Goal: Task Accomplishment & Management: Manage account settings

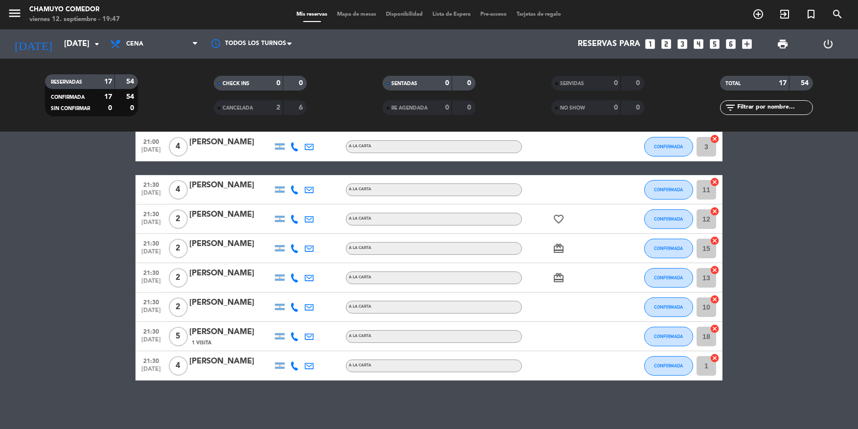
scroll to position [337, 0]
click at [137, 41] on span "Cena" at bounding box center [134, 44] width 17 height 7
drag, startPoint x: 90, startPoint y: 153, endPoint x: 89, endPoint y: 137, distance: 15.2
click at [90, 151] on bookings-row "20:00 [DATE] 2 [PERSON_NAME] A LA CARTA CONFIRMADA 14 cancel 20:00 [DATE] 4 [PE…" at bounding box center [429, 110] width 858 height 540
click at [89, 40] on input "[DATE]" at bounding box center [110, 44] width 103 height 19
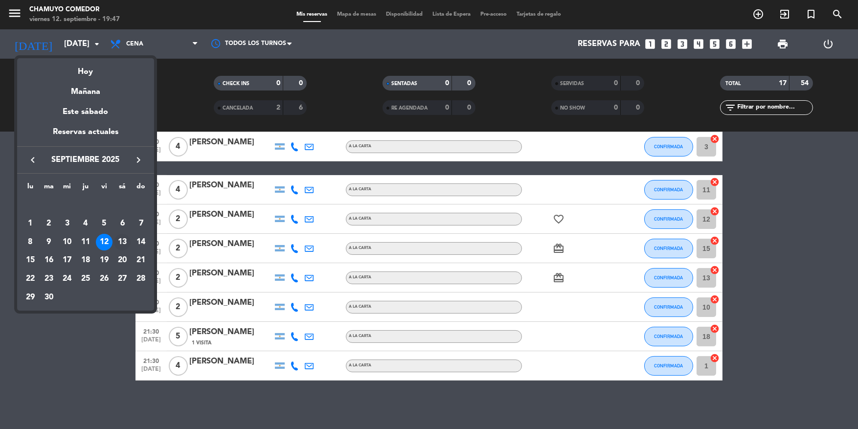
click at [122, 241] on div "13" at bounding box center [122, 242] width 17 height 17
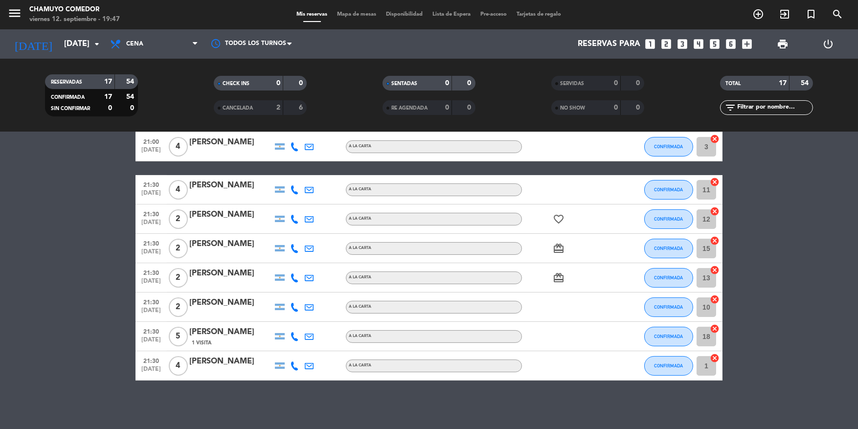
type input "[DATE]"
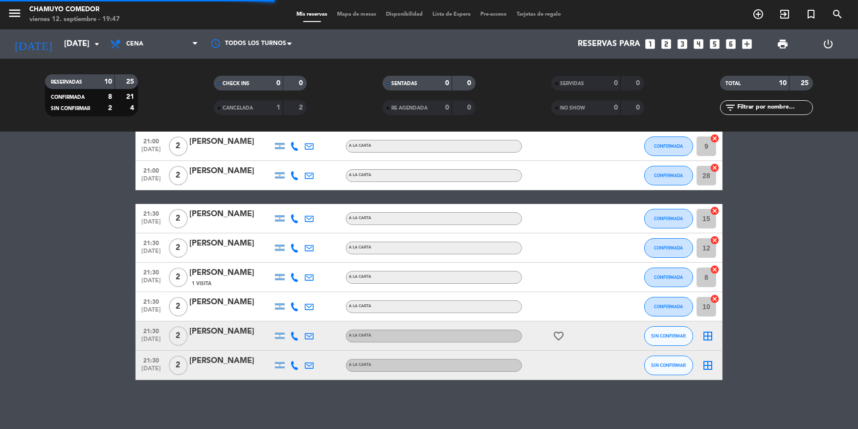
scroll to position [104, 0]
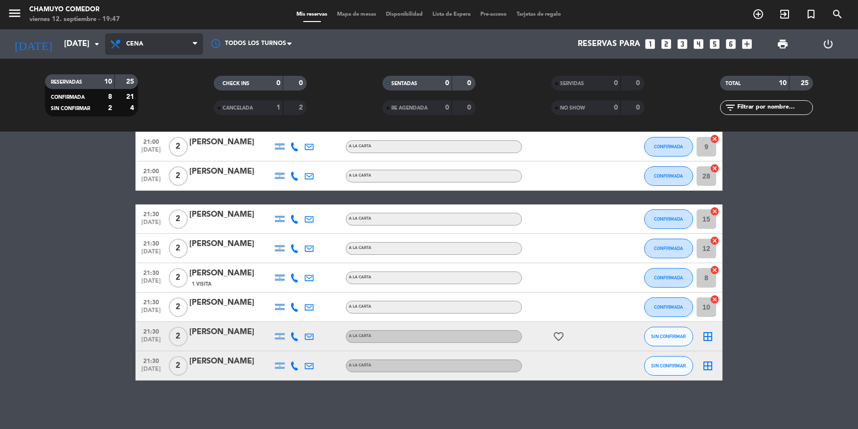
click at [172, 45] on span "Cena" at bounding box center [154, 44] width 98 height 22
click at [160, 93] on div "menu Chamuyo Comedor [DATE] 12. septiembre - 19:47 Mis reservas Mapa de mesas D…" at bounding box center [429, 66] width 858 height 132
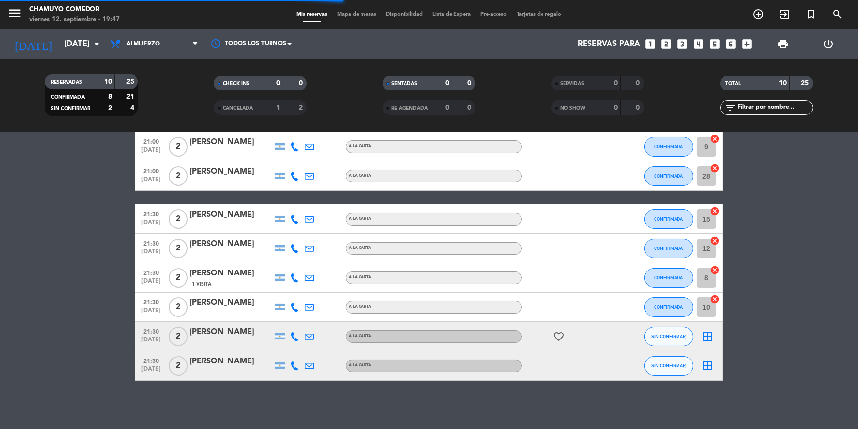
scroll to position [0, 0]
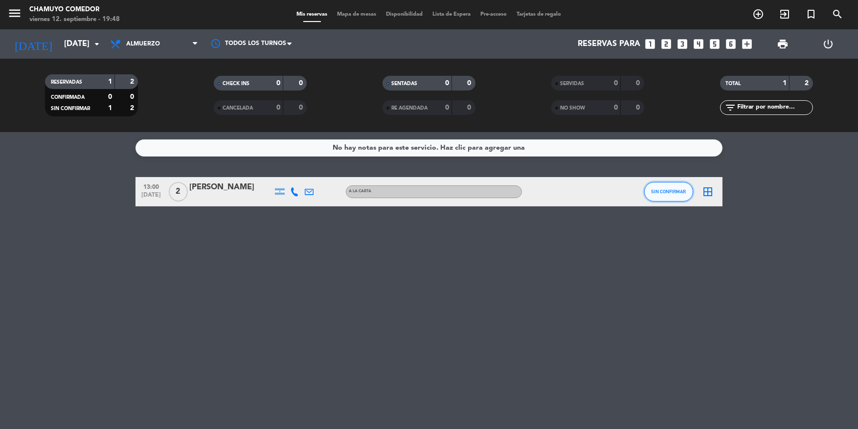
click at [663, 182] on button "SIN CONFIRMAR" at bounding box center [668, 192] width 49 height 20
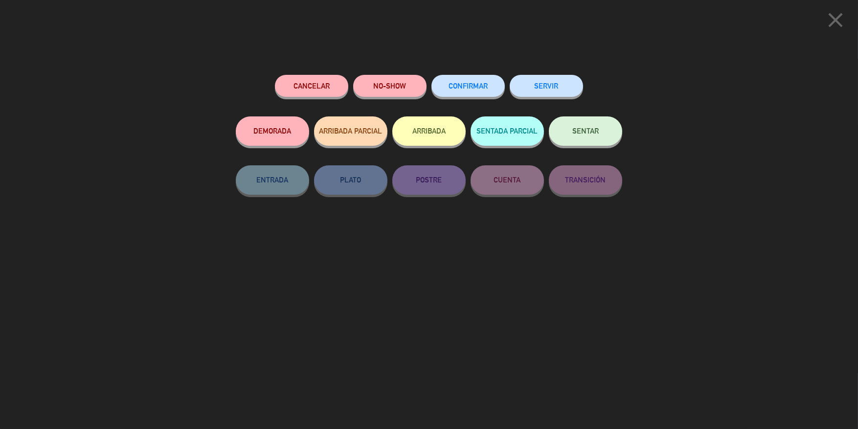
drag, startPoint x: 473, startPoint y: 99, endPoint x: 474, endPoint y: 91, distance: 8.3
click at [473, 97] on div "CONFIRMAR" at bounding box center [468, 96] width 73 height 42
drag, startPoint x: 474, startPoint y: 90, endPoint x: 696, endPoint y: 230, distance: 262.8
click at [475, 90] on button "CONFIRMAR" at bounding box center [468, 86] width 73 height 22
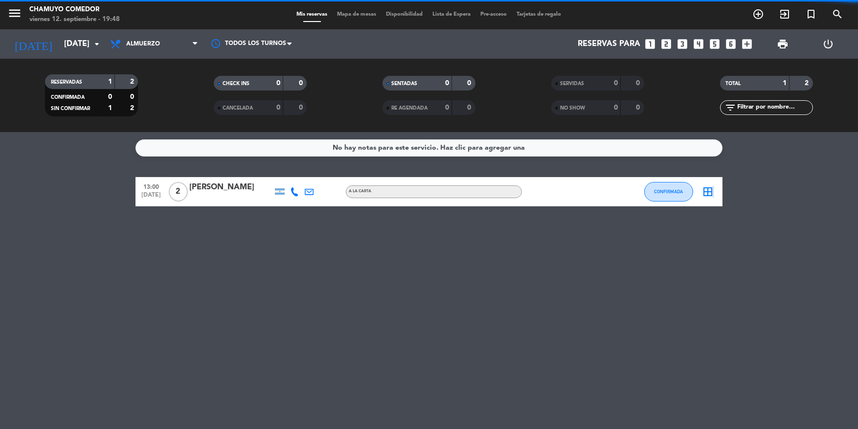
click at [711, 194] on icon "border_all" at bounding box center [708, 192] width 12 height 12
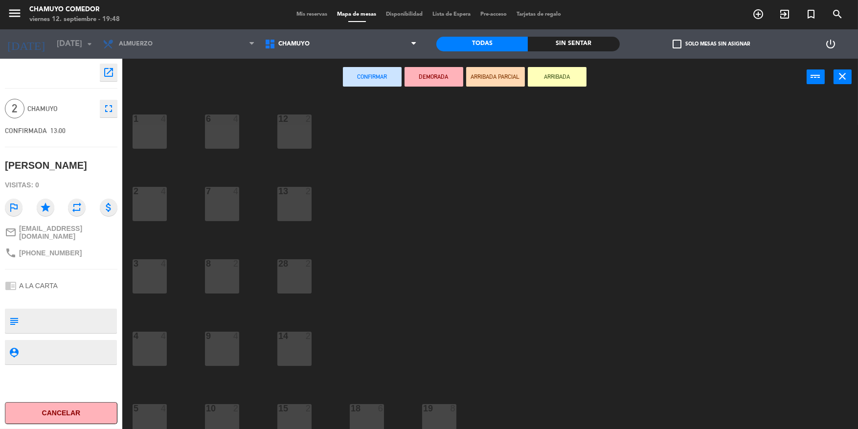
drag, startPoint x: 297, startPoint y: 141, endPoint x: 305, endPoint y: 134, distance: 11.4
click at [297, 139] on div "12 2" at bounding box center [294, 131] width 34 height 34
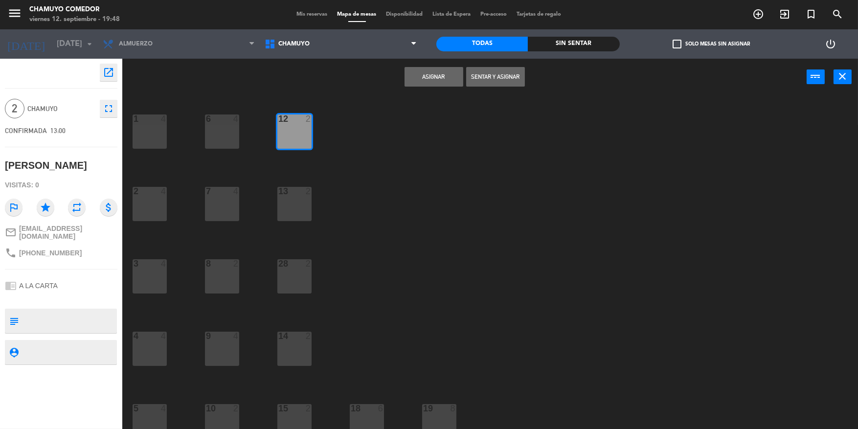
click at [439, 83] on button "Asignar" at bounding box center [434, 77] width 59 height 20
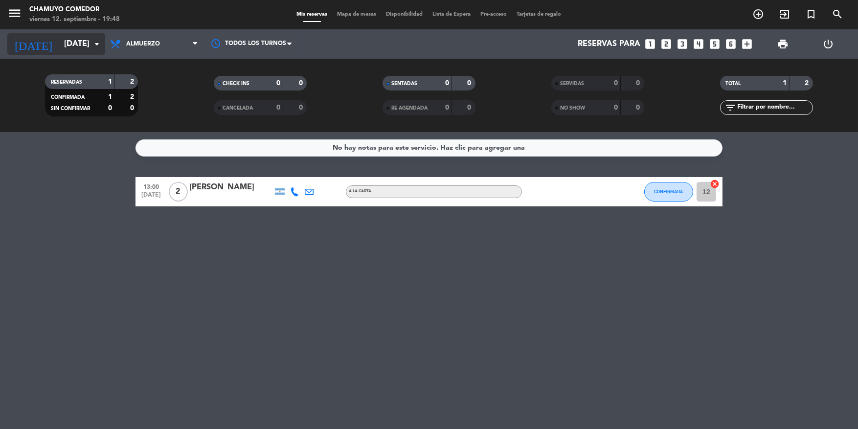
click at [71, 37] on input "[DATE]" at bounding box center [110, 44] width 103 height 19
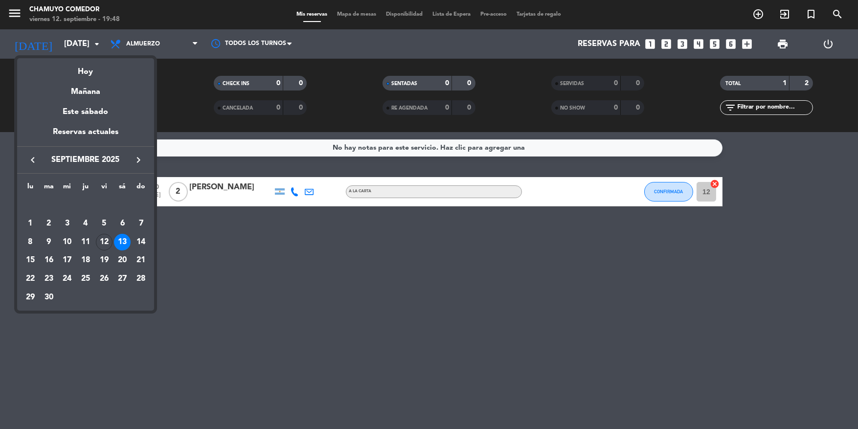
click at [200, 66] on div at bounding box center [429, 214] width 858 height 429
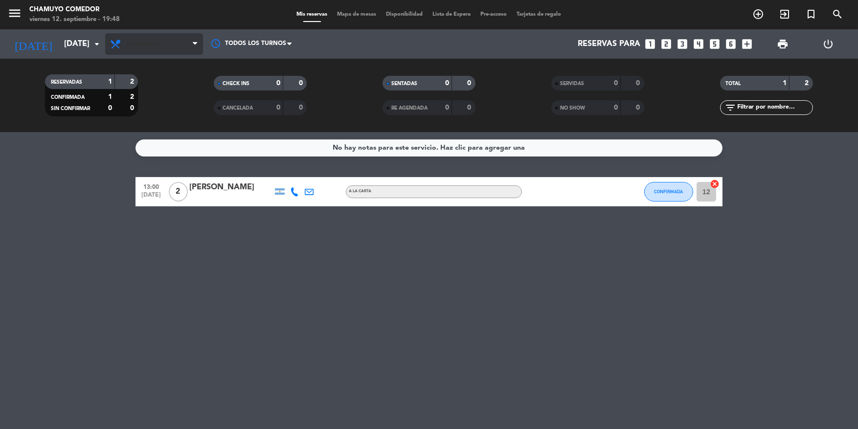
click at [140, 50] on span "Almuerzo" at bounding box center [154, 44] width 98 height 22
click at [152, 111] on div "menu Chamuyo Comedor [DATE] 12. septiembre - 19:48 Mis reservas Mapa de mesas D…" at bounding box center [429, 66] width 858 height 132
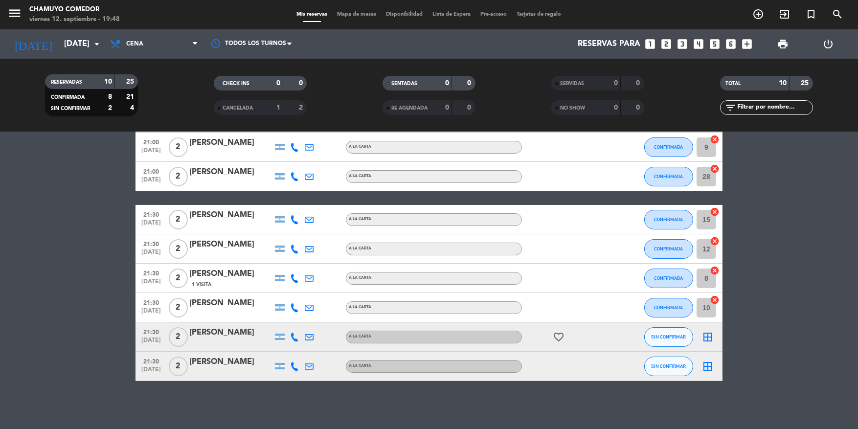
scroll to position [104, 0]
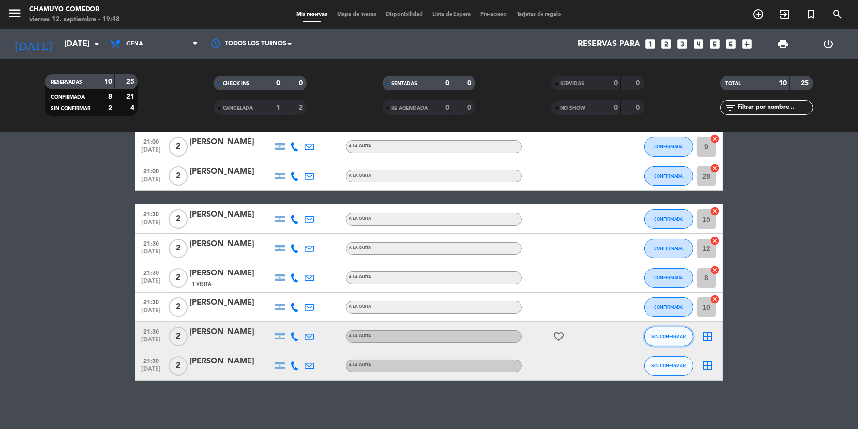
click at [656, 339] on button "SIN CONFIRMAR" at bounding box center [668, 337] width 49 height 20
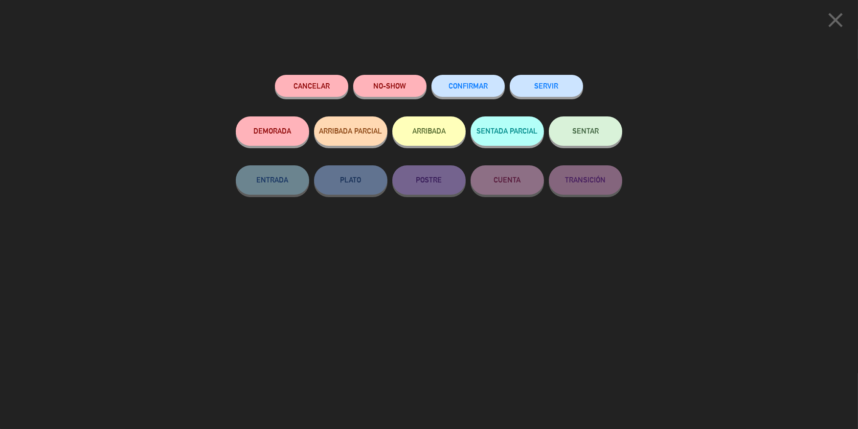
click at [476, 91] on button "CONFIRMAR" at bounding box center [468, 86] width 73 height 22
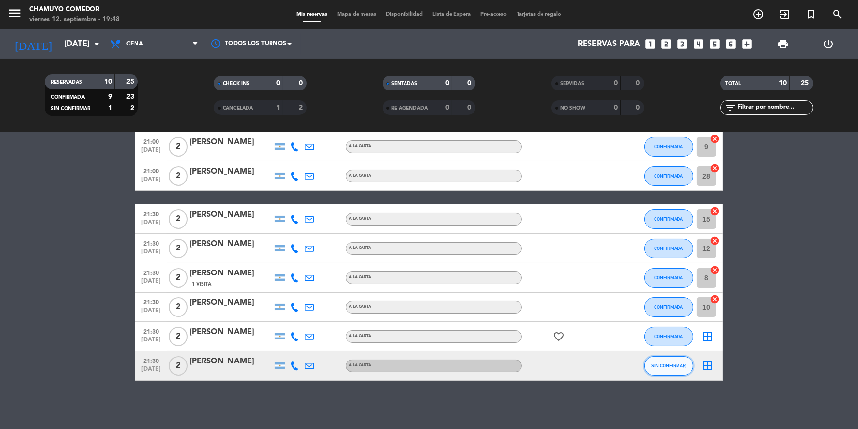
click at [670, 363] on span "SIN CONFIRMAR" at bounding box center [669, 365] width 35 height 5
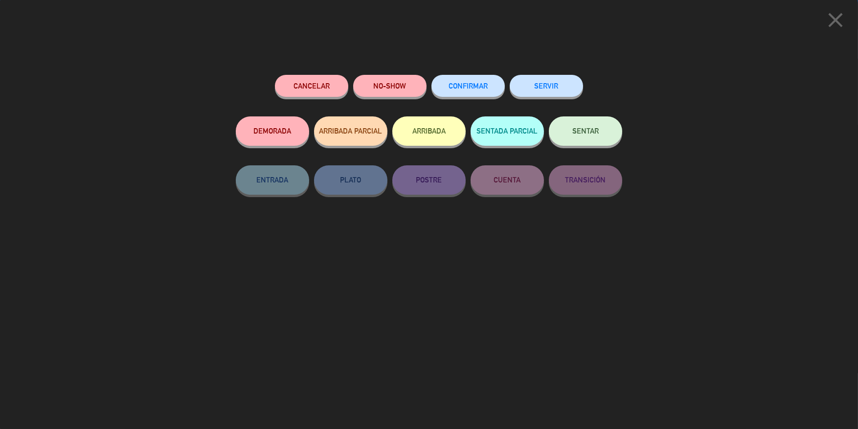
click at [470, 93] on button "CONFIRMAR" at bounding box center [468, 86] width 73 height 22
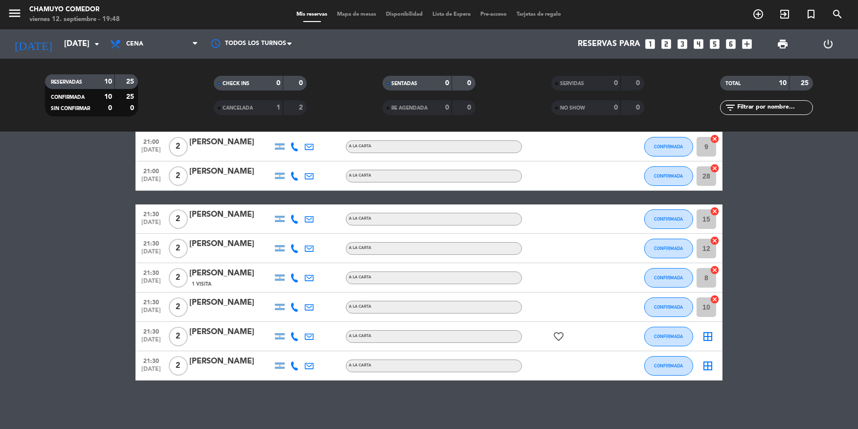
click at [707, 338] on icon "border_all" at bounding box center [708, 337] width 12 height 12
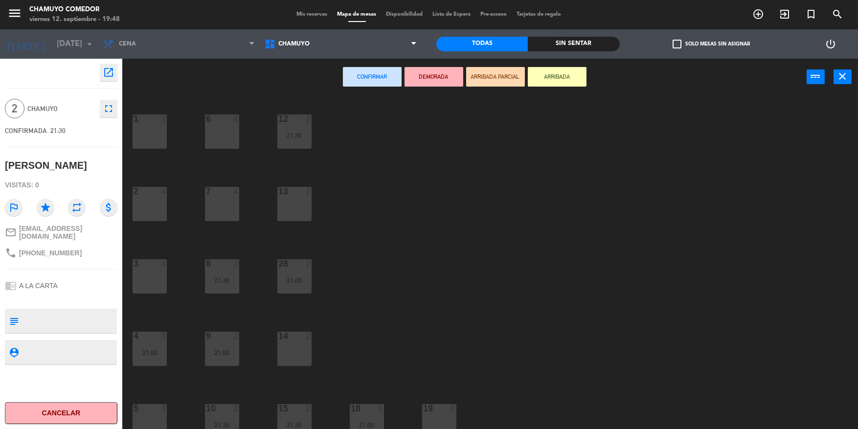
drag, startPoint x: 292, startPoint y: 212, endPoint x: 356, endPoint y: 124, distance: 108.9
click at [293, 210] on div "13 2" at bounding box center [294, 204] width 34 height 34
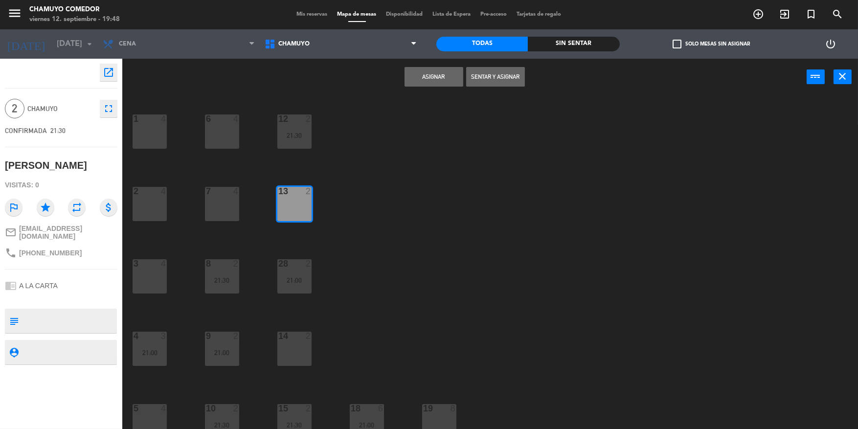
click at [425, 81] on button "Asignar" at bounding box center [434, 77] width 59 height 20
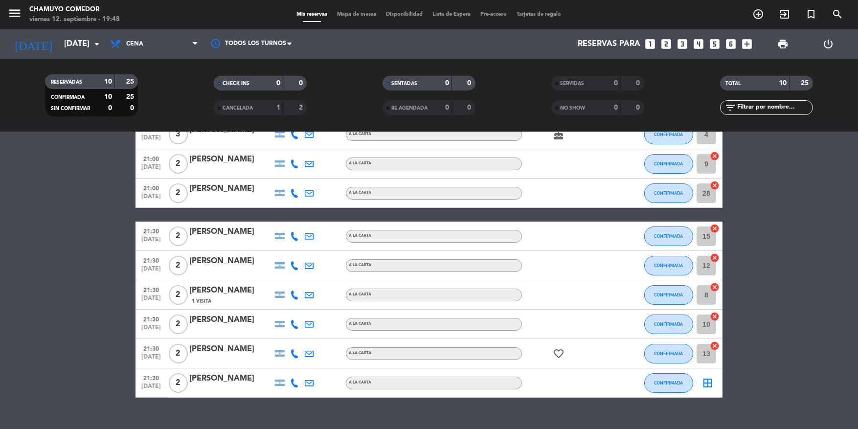
scroll to position [104, 0]
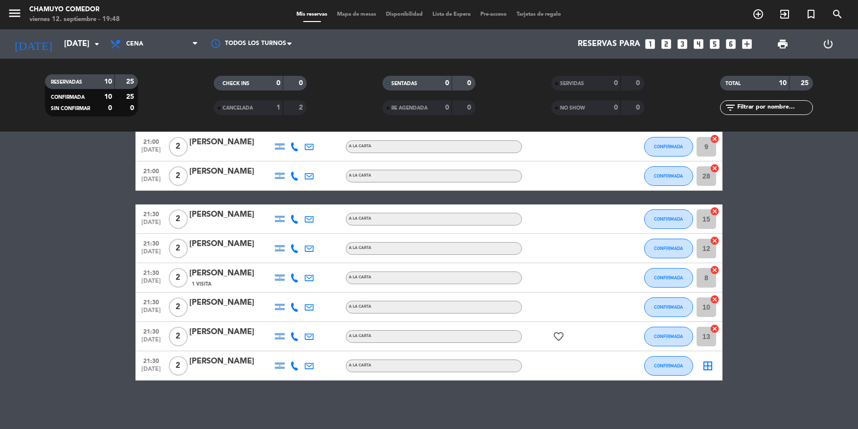
click at [706, 369] on icon "border_all" at bounding box center [708, 366] width 12 height 12
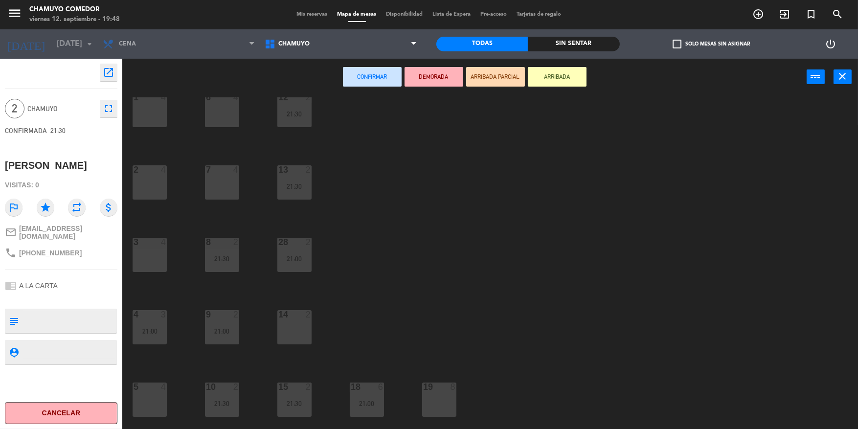
scroll to position [31, 0]
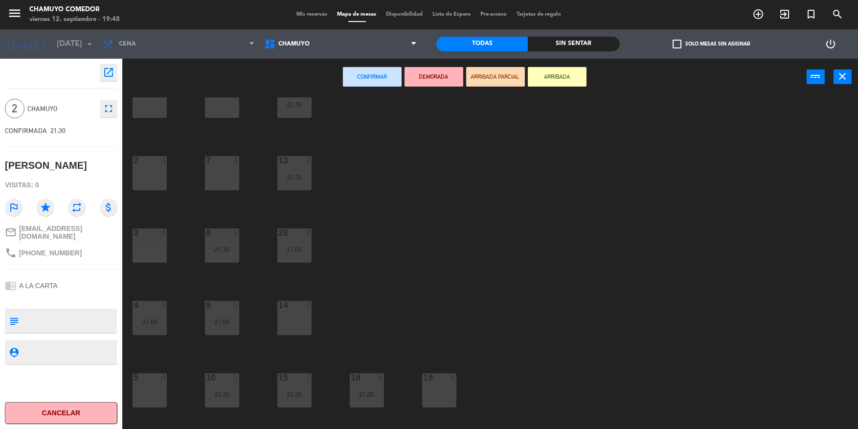
click at [293, 328] on div "14 2" at bounding box center [294, 318] width 34 height 34
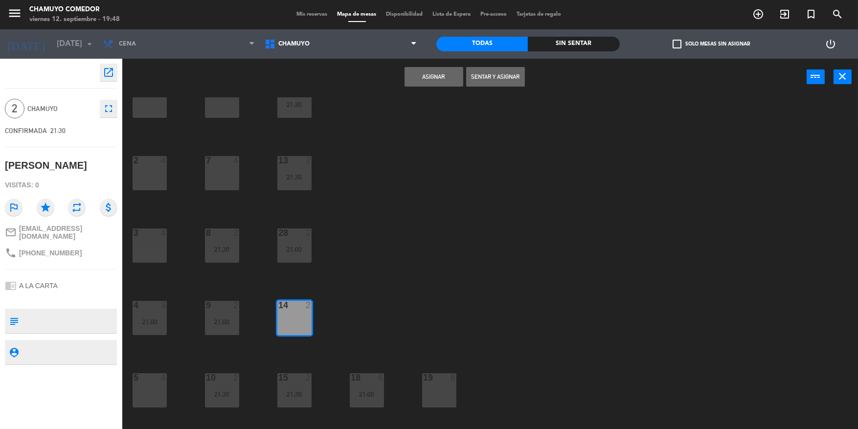
click at [436, 80] on button "Asignar" at bounding box center [434, 77] width 59 height 20
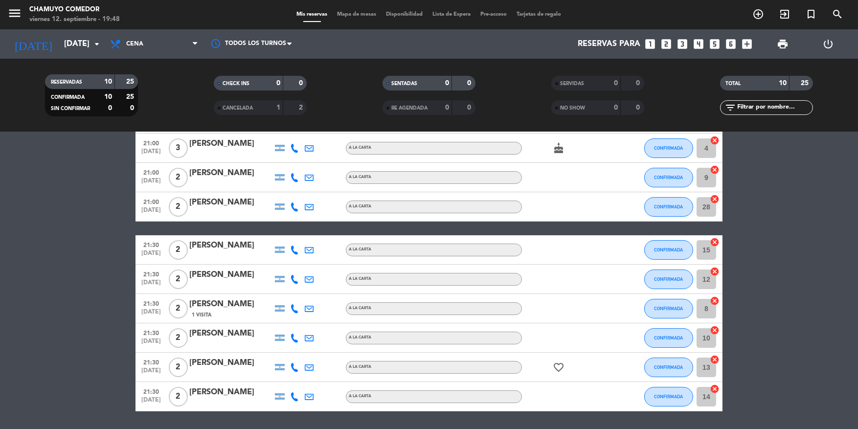
scroll to position [104, 0]
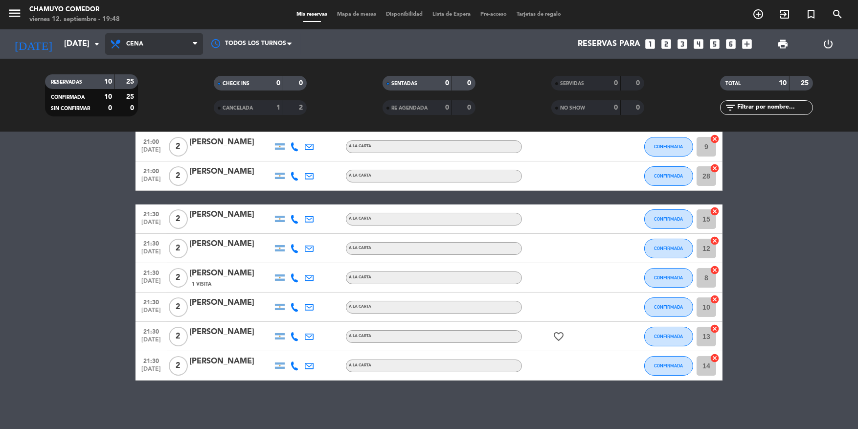
click at [141, 46] on span "Cena" at bounding box center [134, 44] width 17 height 7
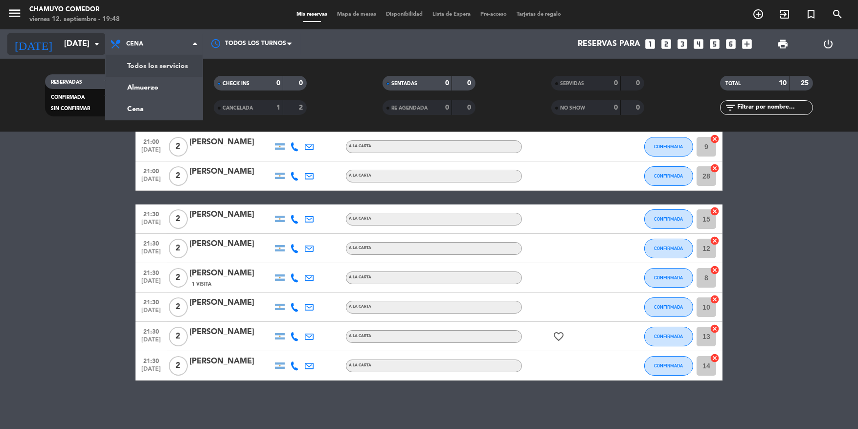
click at [73, 45] on input "[DATE]" at bounding box center [110, 44] width 103 height 19
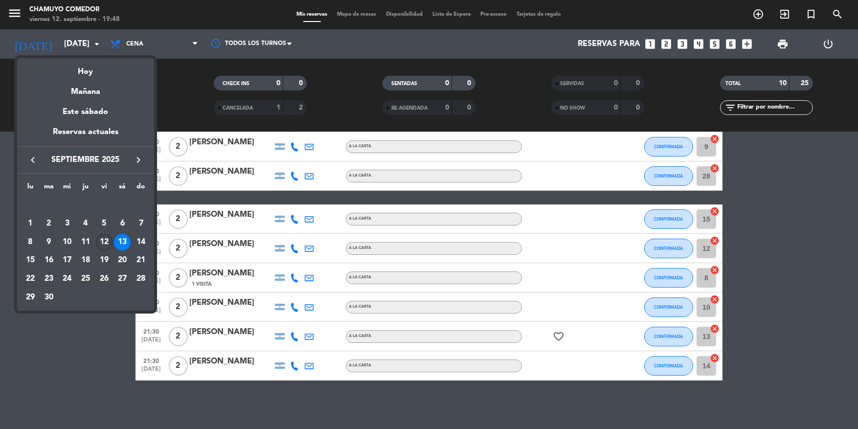
click at [102, 241] on div "12" at bounding box center [104, 242] width 17 height 17
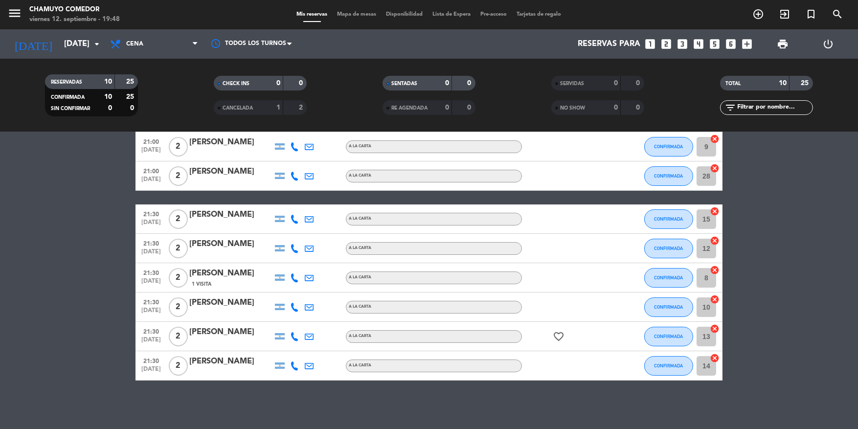
type input "[DATE]"
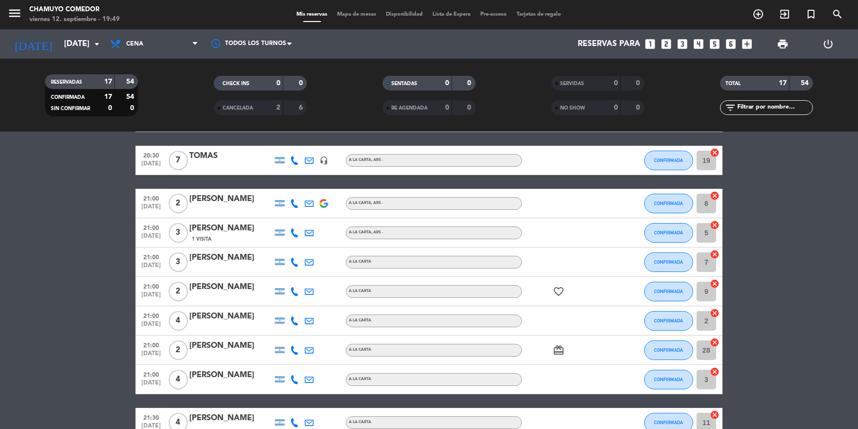
click at [122, 43] on icon at bounding box center [117, 44] width 14 height 12
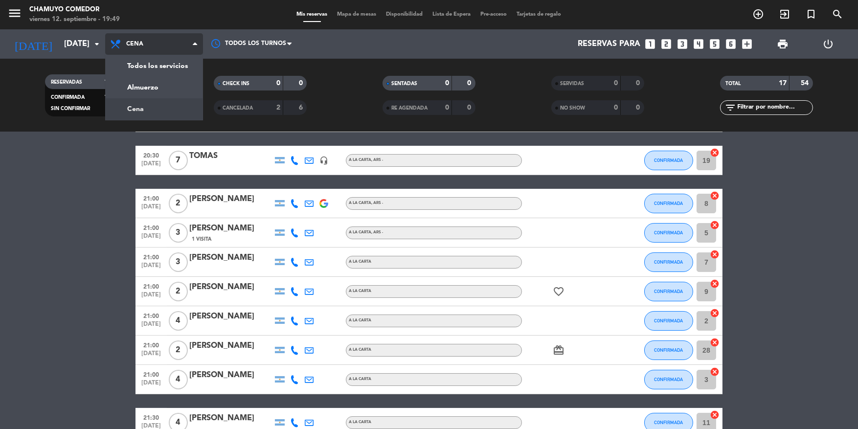
click at [138, 109] on div "menu Chamuyo Comedor [DATE] 12. septiembre - 19:49 Mis reservas Mapa de mesas D…" at bounding box center [429, 66] width 858 height 132
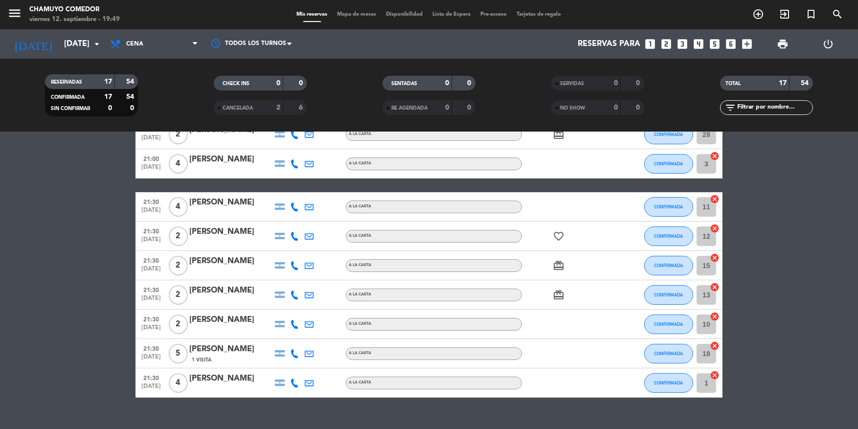
scroll to position [337, 0]
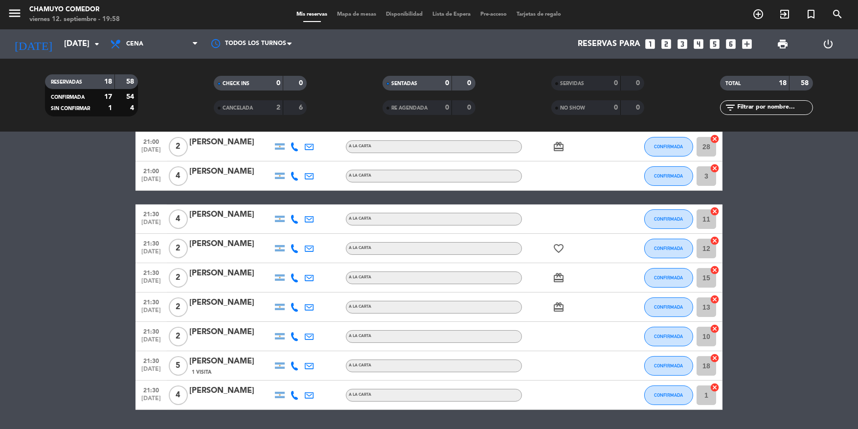
click at [768, 283] on bookings-row "20:00 [DATE] 2 [PERSON_NAME] A LA CARTA CONFIRMADA 14 cancel 20:00 [DATE] 4 [PE…" at bounding box center [429, 125] width 858 height 570
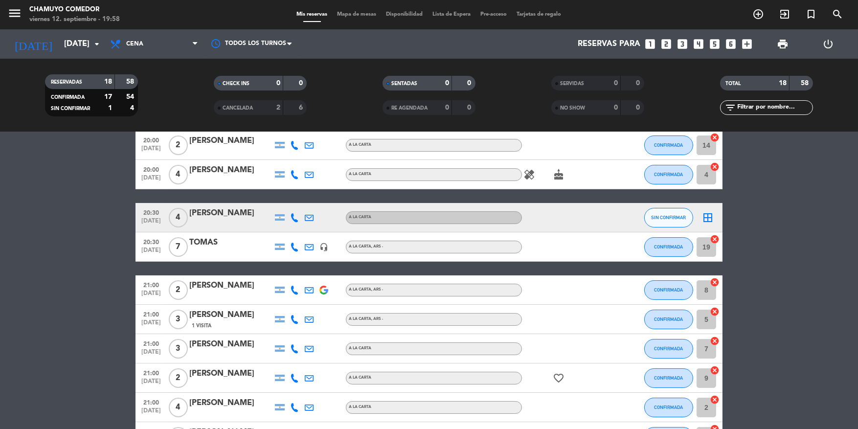
scroll to position [49, 0]
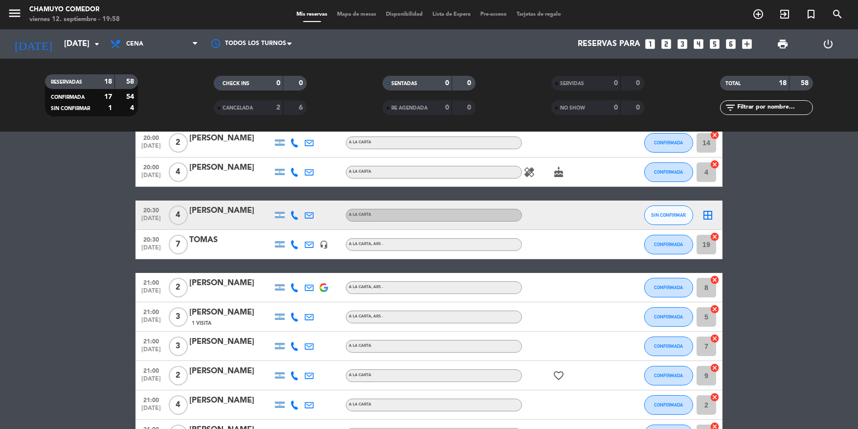
click at [796, 339] on bookings-row "20:00 [DATE] 2 [PERSON_NAME] A LA CARTA CONFIRMADA 14 cancel 20:00 [DATE] 4 [PE…" at bounding box center [429, 413] width 858 height 570
click at [739, 377] on bookings-row "20:00 [DATE] 2 [PERSON_NAME] A LA CARTA CONFIRMADA 14 cancel 20:00 [DATE] 4 [PE…" at bounding box center [429, 413] width 858 height 570
